Goal: Transaction & Acquisition: Book appointment/travel/reservation

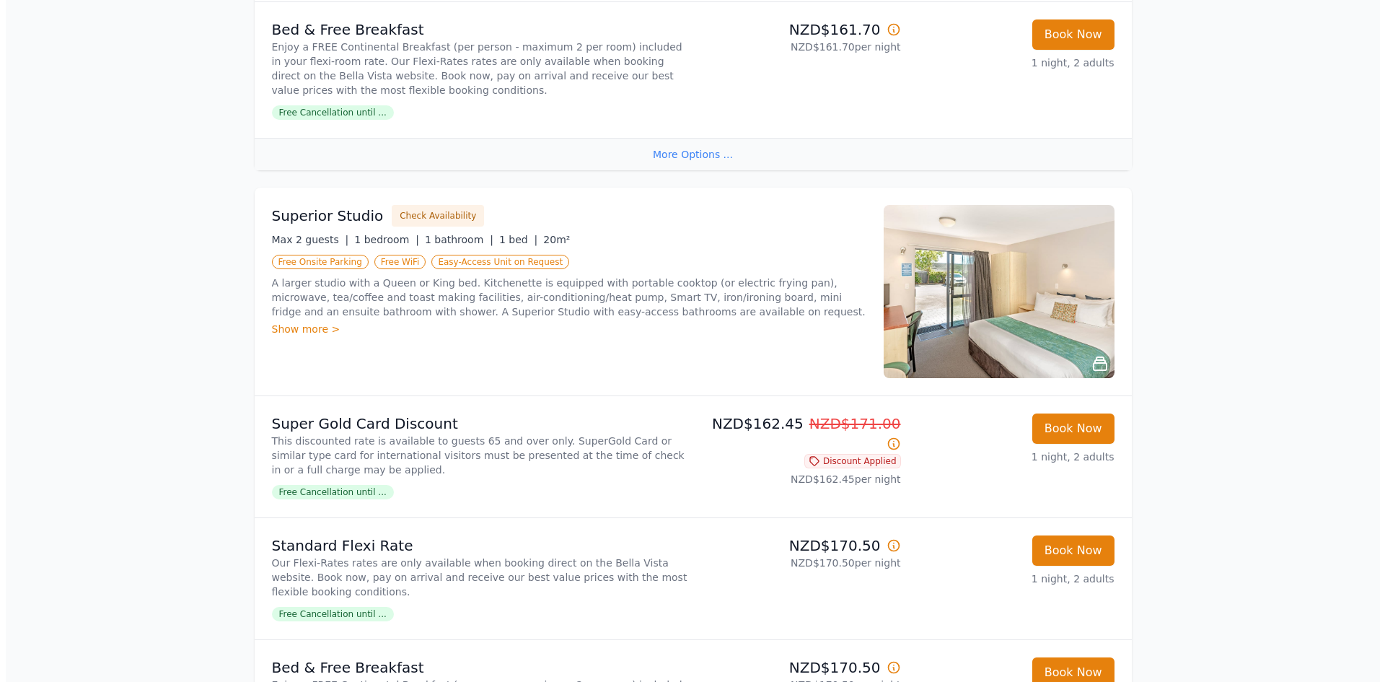
scroll to position [722, 0]
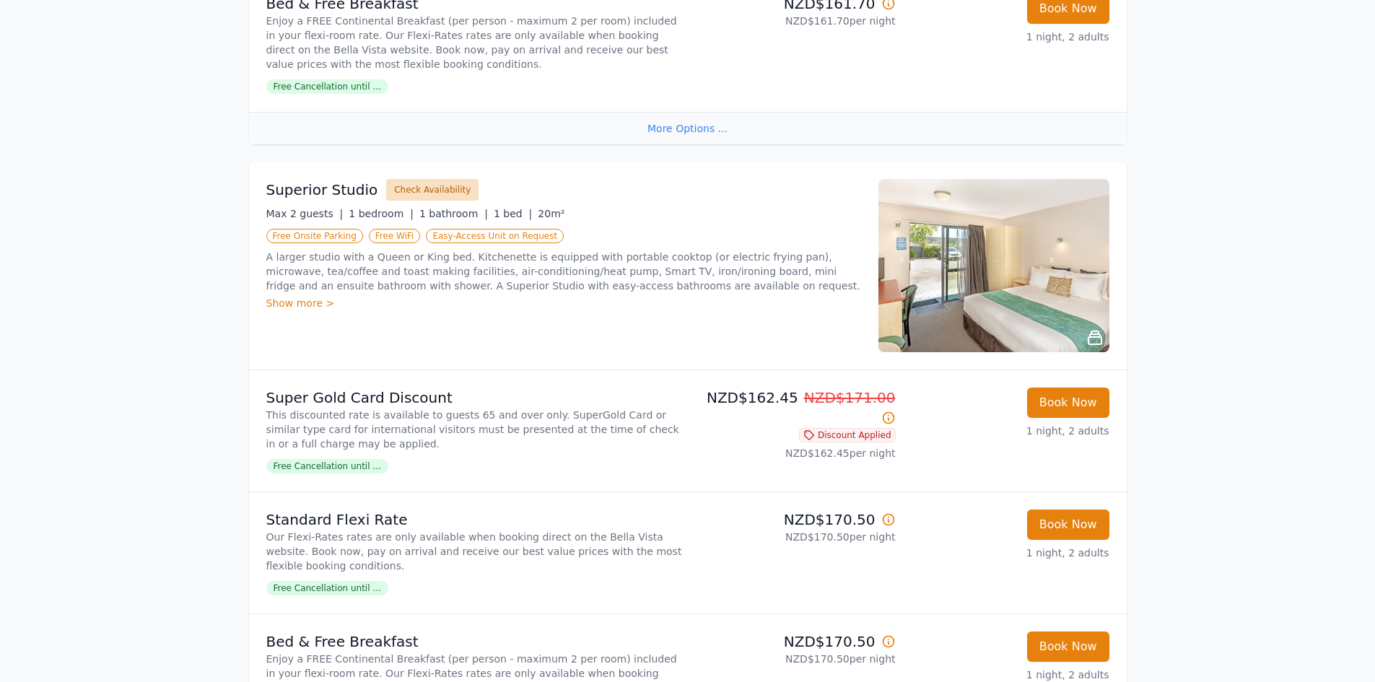
click at [413, 183] on button "Check Availability" at bounding box center [432, 190] width 92 height 22
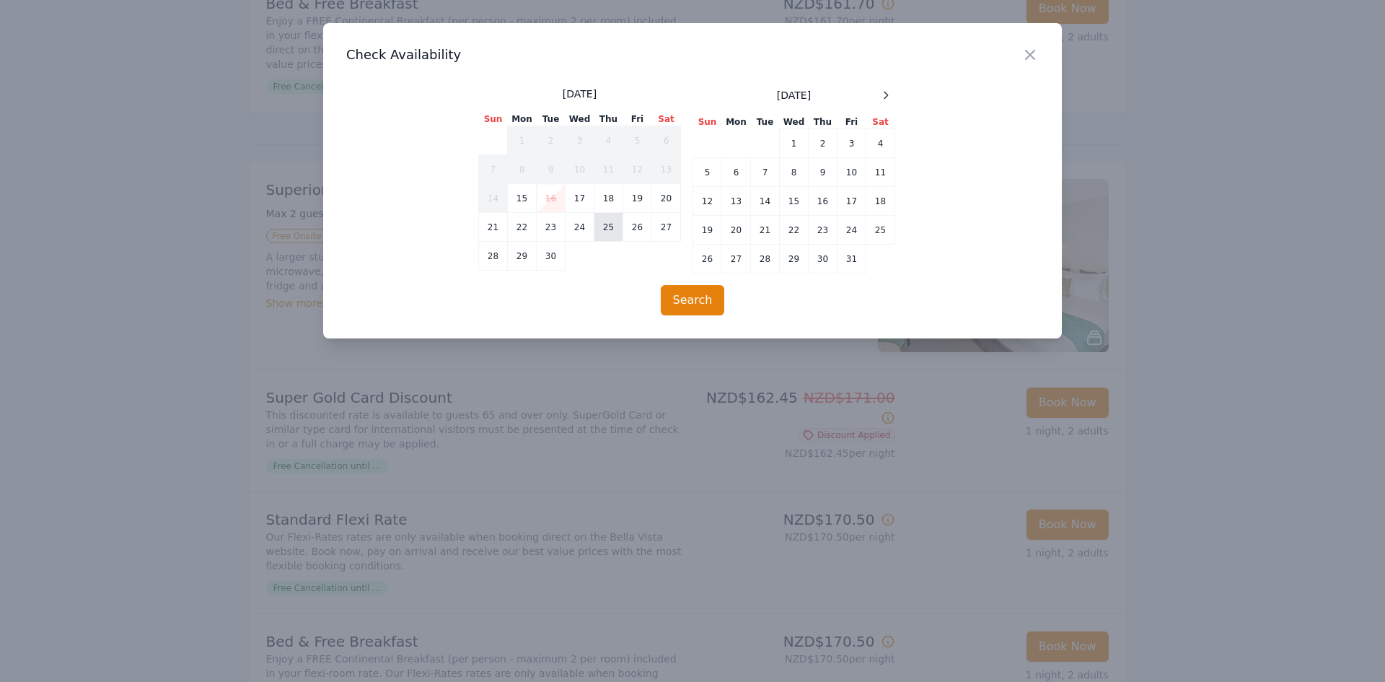
click at [605, 226] on td "25" at bounding box center [609, 227] width 29 height 29
click at [636, 227] on td "26" at bounding box center [637, 227] width 29 height 29
click at [665, 226] on td "27" at bounding box center [666, 227] width 29 height 29
click at [642, 226] on td "26" at bounding box center [637, 227] width 29 height 29
click at [613, 227] on td "25" at bounding box center [609, 227] width 29 height 29
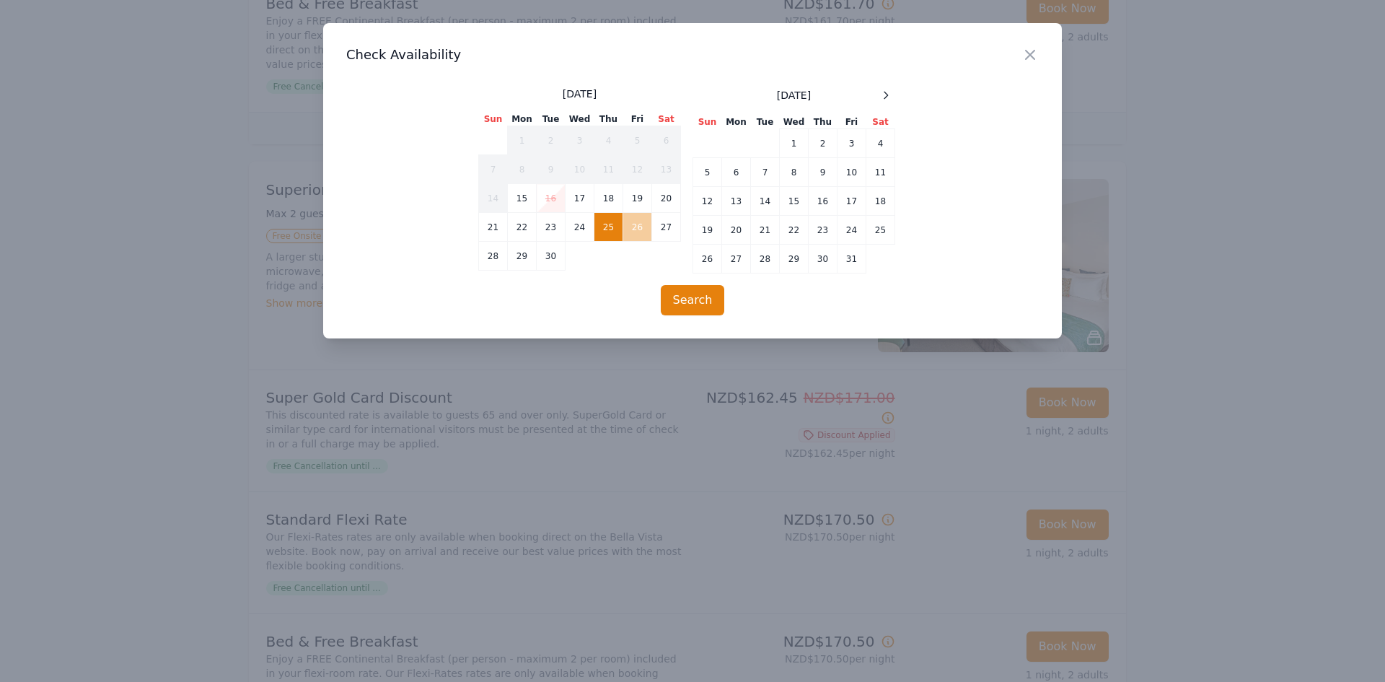
click at [641, 225] on td "26" at bounding box center [637, 227] width 29 height 29
click at [654, 222] on td "27" at bounding box center [666, 227] width 29 height 29
click at [608, 232] on td "25" at bounding box center [609, 227] width 29 height 29
click at [634, 227] on td "26" at bounding box center [637, 227] width 29 height 29
click at [662, 221] on td "27" at bounding box center [666, 227] width 29 height 29
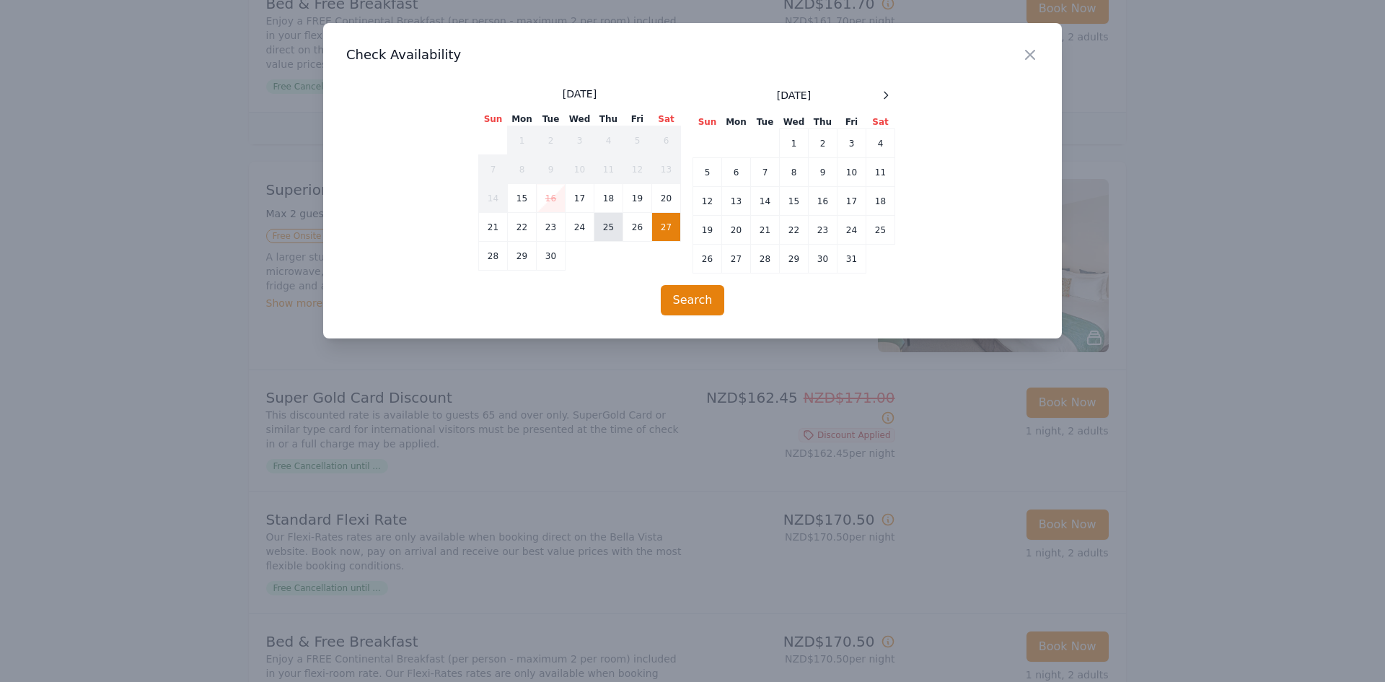
click at [613, 229] on td "25" at bounding box center [609, 227] width 29 height 29
click at [688, 295] on button "Search" at bounding box center [693, 300] width 64 height 30
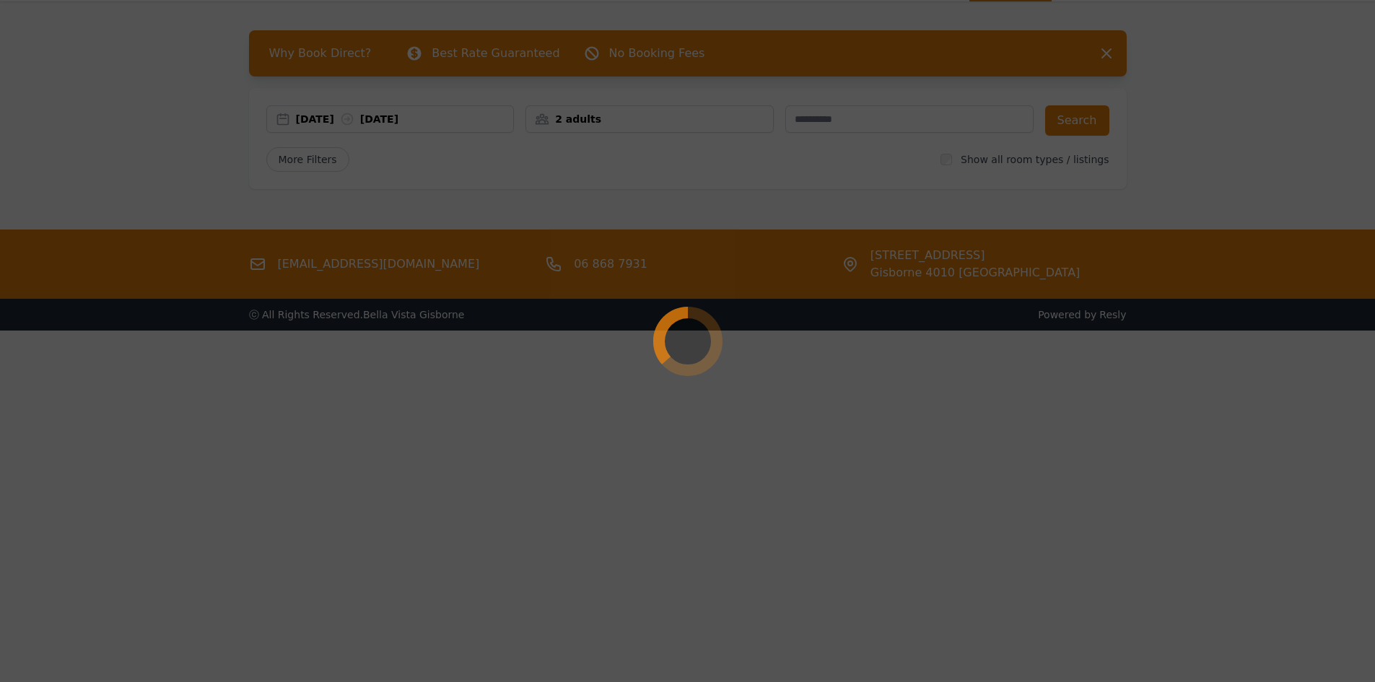
scroll to position [69, 0]
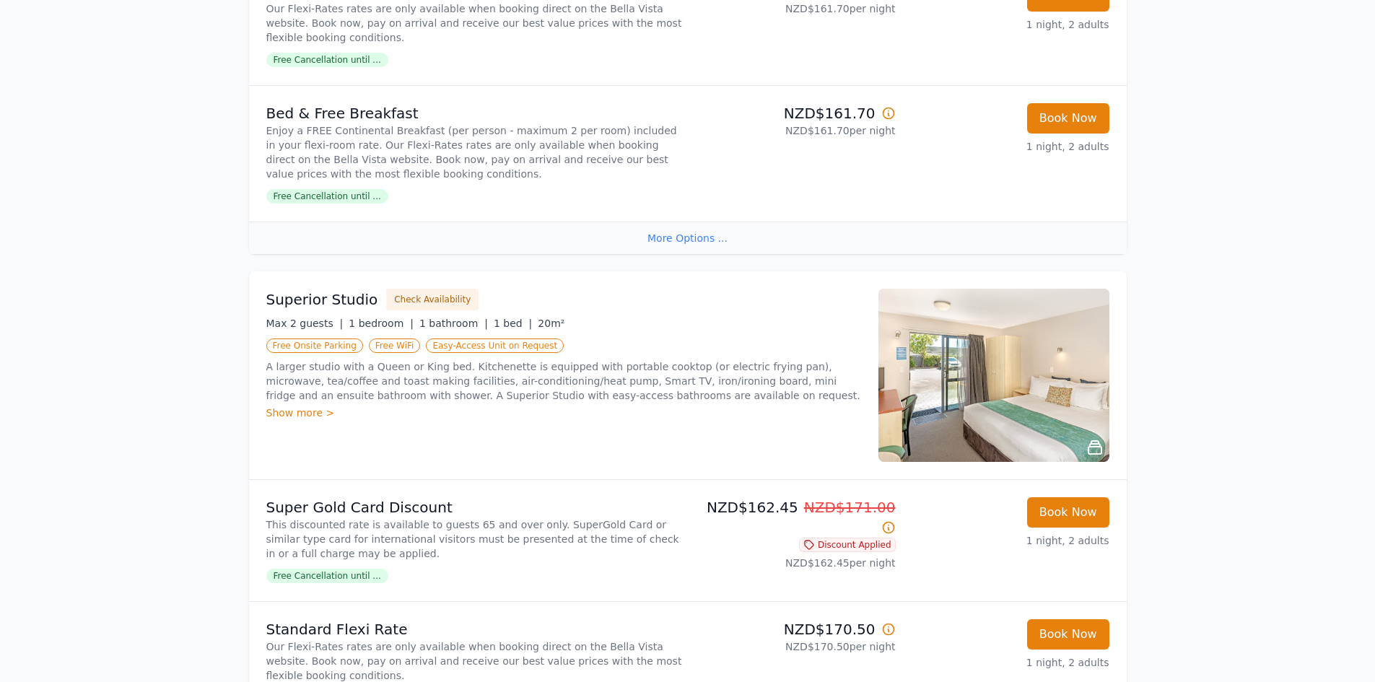
scroll to position [647, 0]
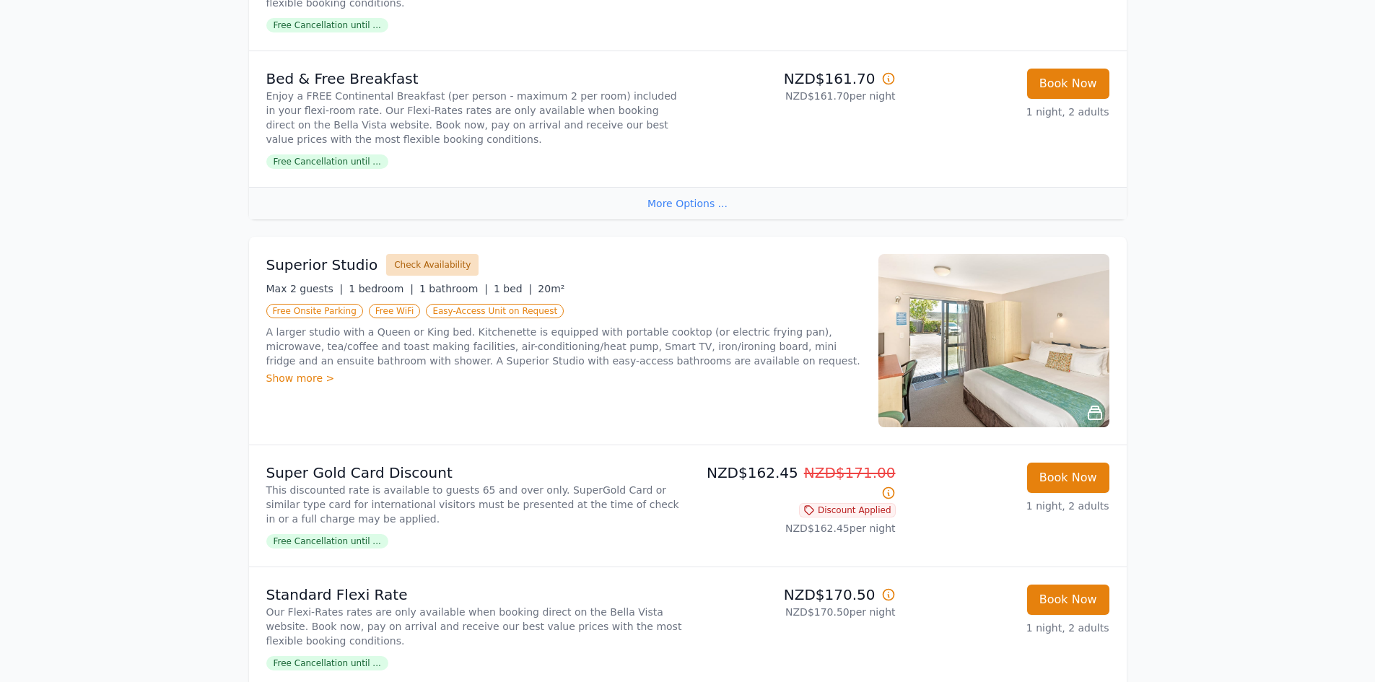
click at [408, 263] on button "Check Availability" at bounding box center [432, 265] width 92 height 22
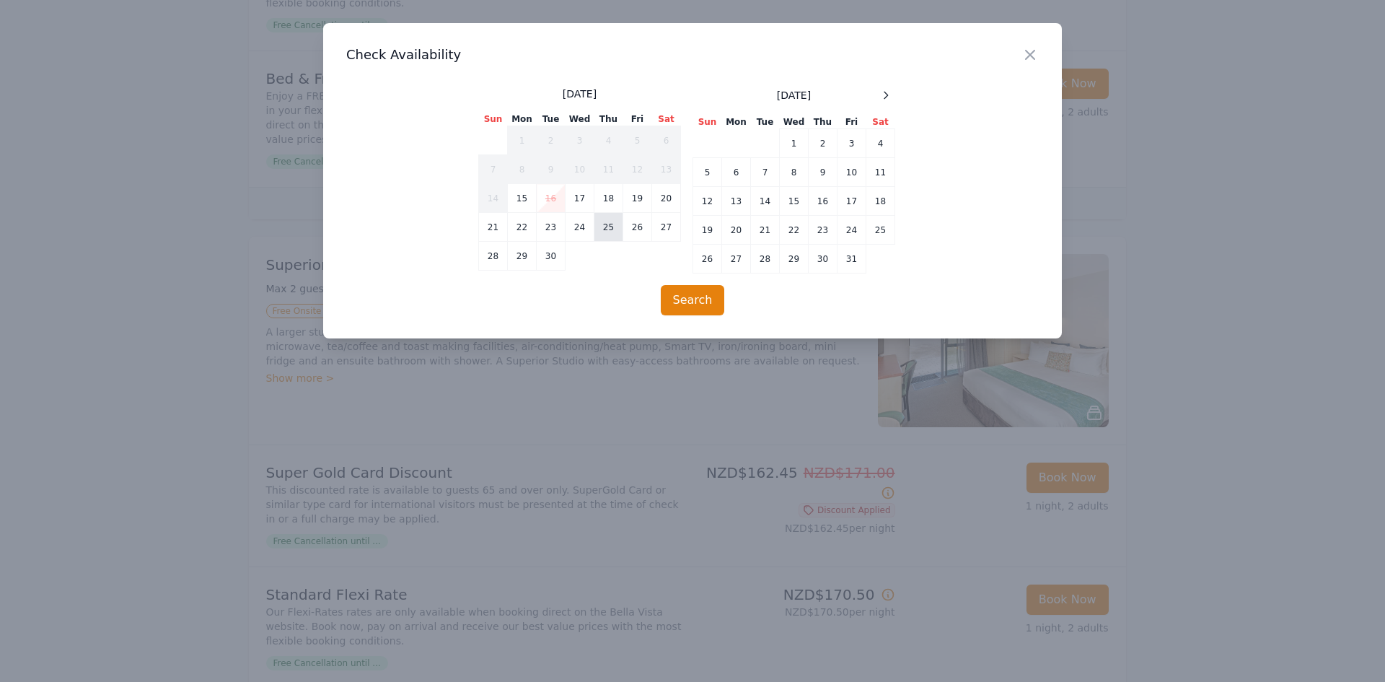
click at [608, 227] on td "25" at bounding box center [609, 227] width 29 height 29
click at [629, 224] on td "26" at bounding box center [637, 227] width 29 height 29
click at [666, 221] on td "27" at bounding box center [666, 227] width 29 height 29
click at [613, 226] on td "25" at bounding box center [609, 227] width 29 height 29
click at [1033, 44] on div "Close" at bounding box center [1042, 45] width 40 height 45
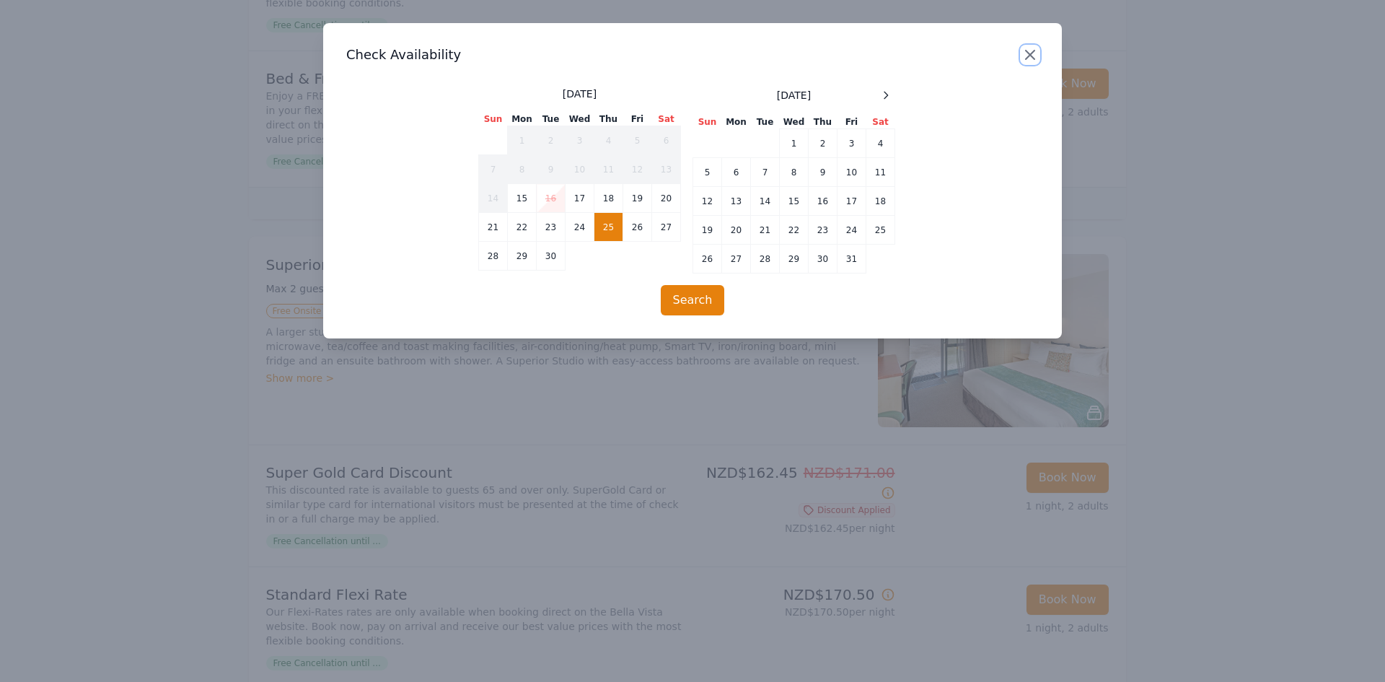
click at [1025, 49] on icon "button" at bounding box center [1030, 54] width 17 height 17
